Goal: Task Accomplishment & Management: Use online tool/utility

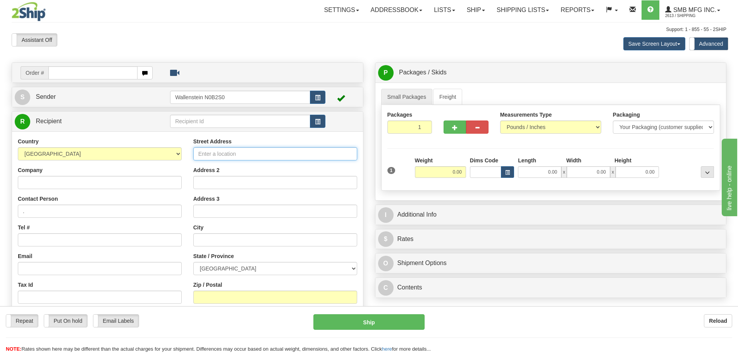
click at [214, 154] on input "Street Address" at bounding box center [275, 153] width 164 height 13
type input "n"
click at [185, 120] on input "text" at bounding box center [240, 121] width 140 height 13
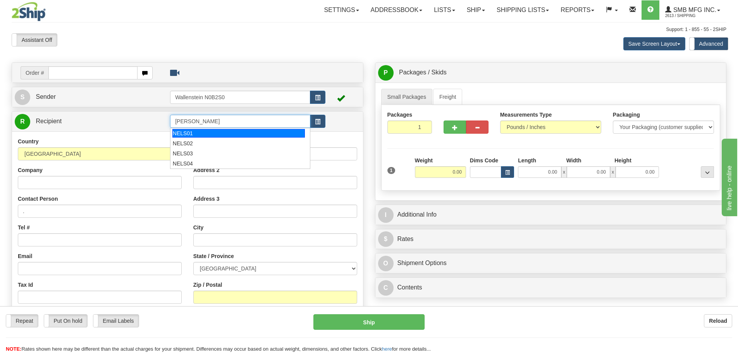
click at [187, 131] on div "NELS01" at bounding box center [238, 133] width 133 height 9
type input "NELS01"
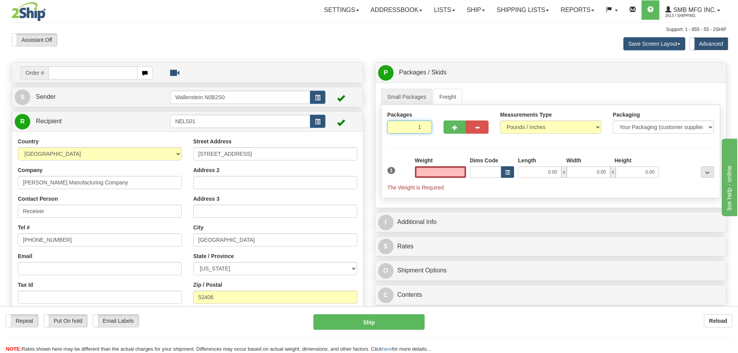
type input "0.00"
click at [416, 124] on input "1" at bounding box center [409, 126] width 45 height 13
type input "2"
radio input "true"
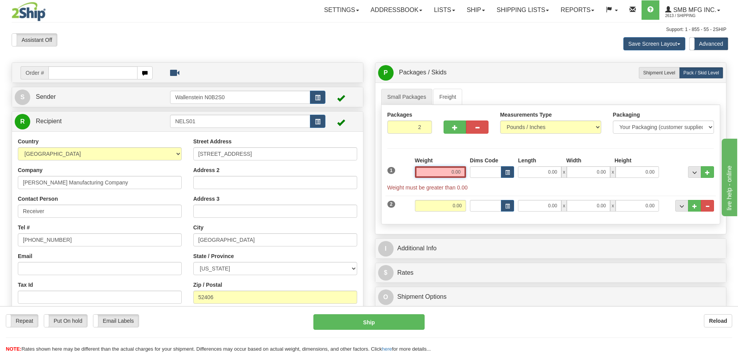
click at [443, 171] on input "0.00" at bounding box center [440, 172] width 51 height 12
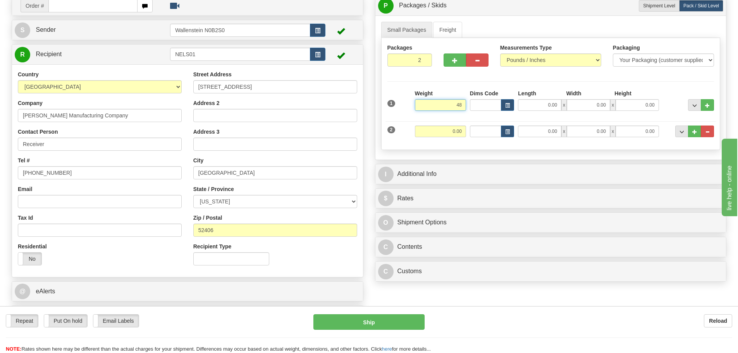
scroll to position [77, 0]
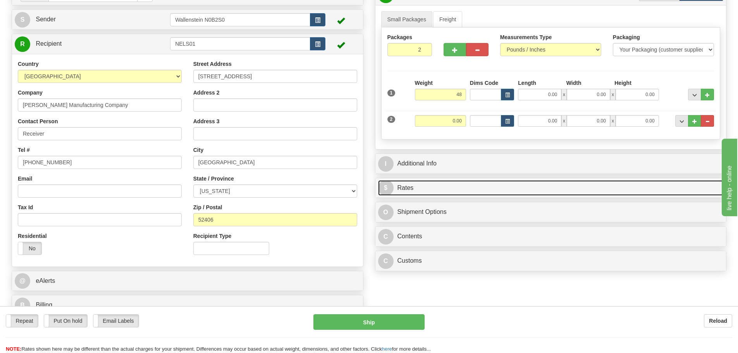
type input "48.00"
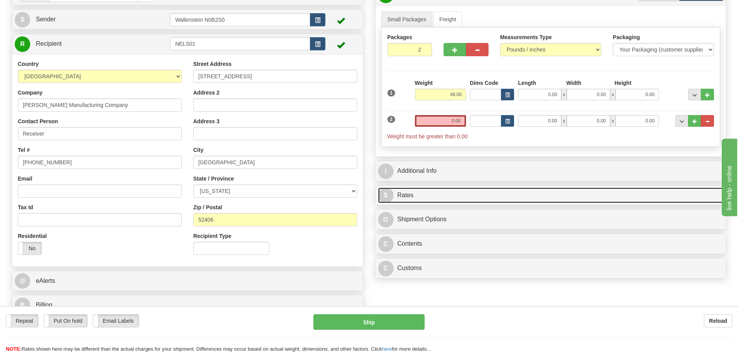
click at [515, 183] on div "P Packages / Skids 2 Packages - Weight: 48.00 Lbs 1 Skids - Weight: 0.00 Lbs Sh…" at bounding box center [550, 133] width 363 height 297
